Goal: Transaction & Acquisition: Book appointment/travel/reservation

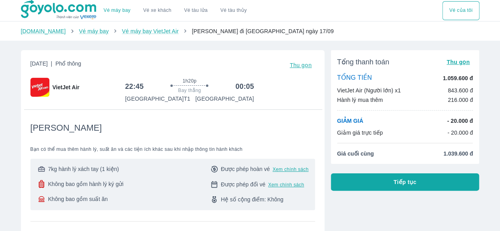
scroll to position [14, 0]
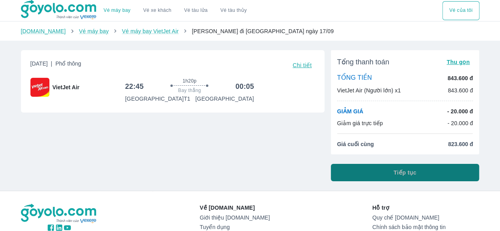
click at [368, 168] on button "Tiếp tục" at bounding box center [405, 172] width 149 height 17
click at [368, 175] on button "Tiếp tục" at bounding box center [405, 172] width 149 height 17
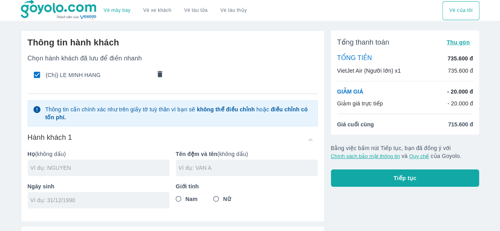
type input "LE"
type input "MINH HANG"
type input "16/09/2005"
radio input "true"
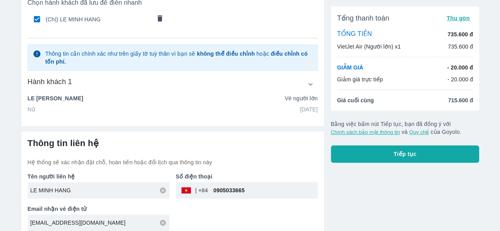
scroll to position [62, 0]
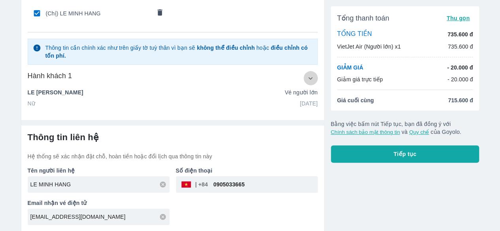
click at [309, 78] on icon "button" at bounding box center [310, 78] width 4 height 2
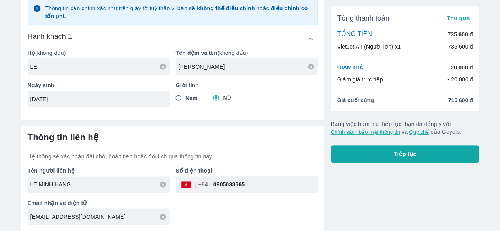
scroll to position [0, 0]
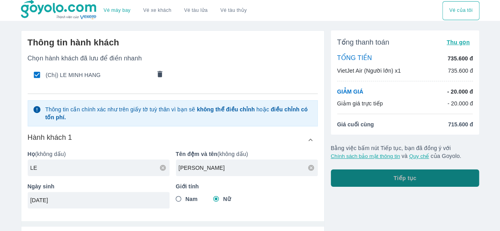
click at [372, 173] on button "Tiếp tục" at bounding box center [405, 178] width 149 height 17
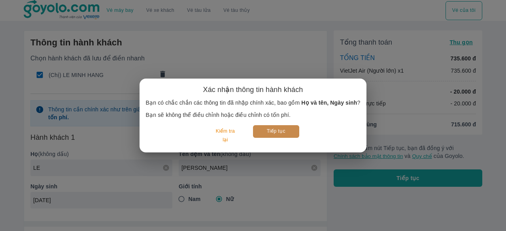
click at [281, 128] on button "Tiếp tục" at bounding box center [276, 131] width 46 height 12
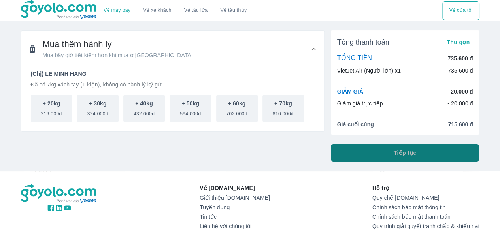
click at [371, 153] on button "Tiếp tục" at bounding box center [405, 152] width 149 height 17
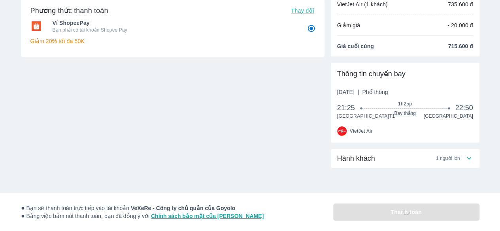
radio input "false"
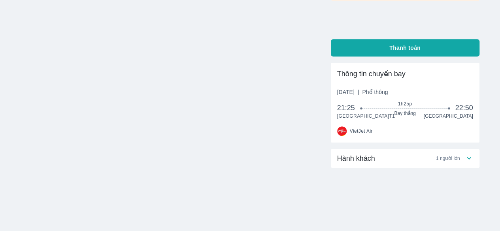
scroll to position [180, 0]
click at [436, 156] on span "1 người lớn" at bounding box center [448, 158] width 24 height 6
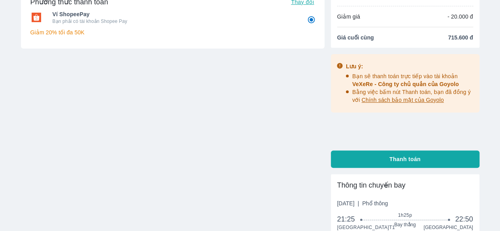
scroll to position [62, 0]
click at [369, 157] on button "Thanh toán" at bounding box center [405, 159] width 149 height 17
radio input "false"
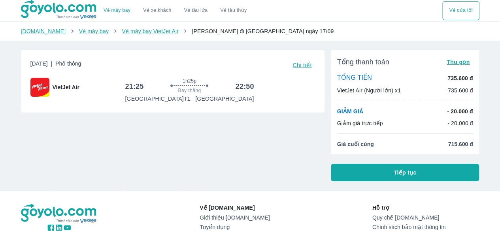
click at [307, 173] on div "Thứ 4, 17 Thg 09 2025 | Phổ thông Chi tiết VietJet Air 21:25 1h25p Bay thẳng 22…" at bounding box center [170, 113] width 310 height 138
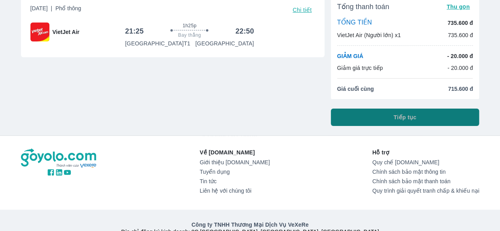
click at [397, 117] on span "Tiếp tục" at bounding box center [405, 117] width 23 height 8
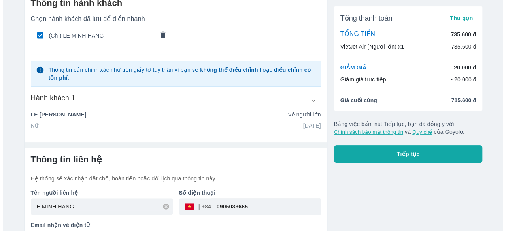
scroll to position [62, 0]
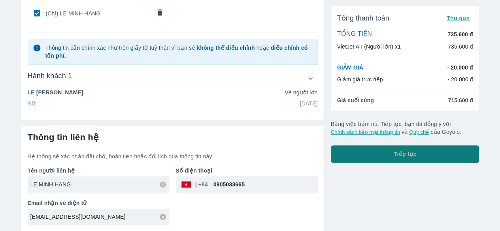
click at [376, 151] on button "Tiếp tục" at bounding box center [405, 153] width 149 height 17
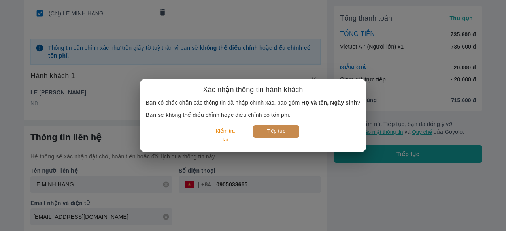
click at [269, 132] on button "Tiếp tục" at bounding box center [276, 131] width 46 height 12
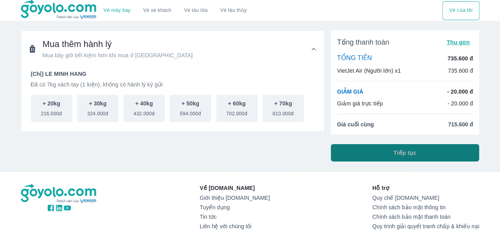
click at [369, 151] on button "Tiếp tục" at bounding box center [405, 152] width 149 height 17
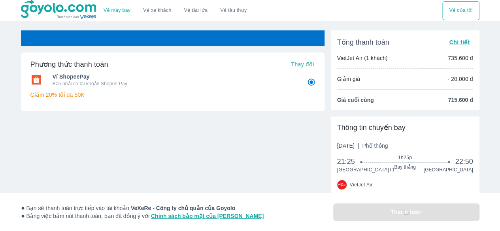
radio input "false"
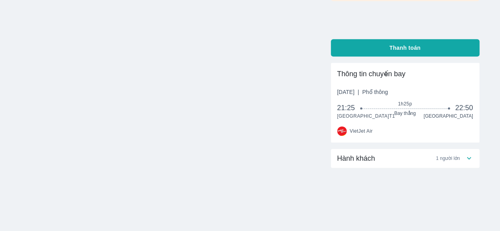
scroll to position [123, 0]
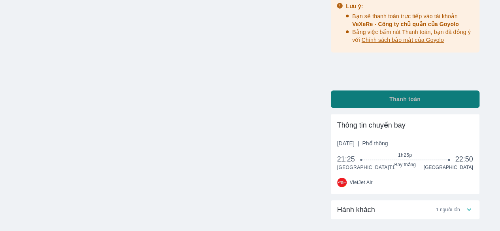
click at [405, 99] on span "Thanh toán" at bounding box center [404, 99] width 31 height 8
radio input "false"
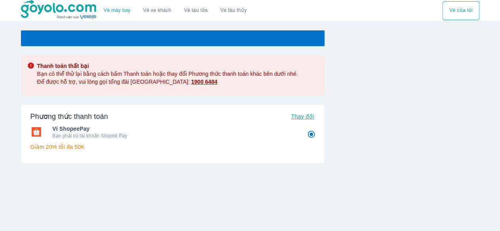
radio input "false"
